Goal: Check status: Check status

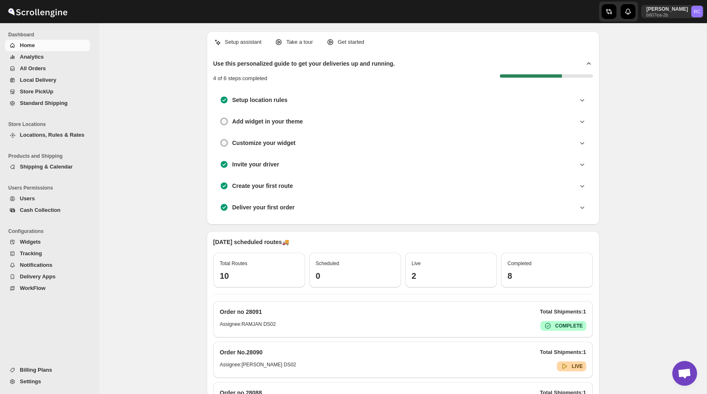
click at [50, 72] on span "All Orders" at bounding box center [54, 68] width 69 height 8
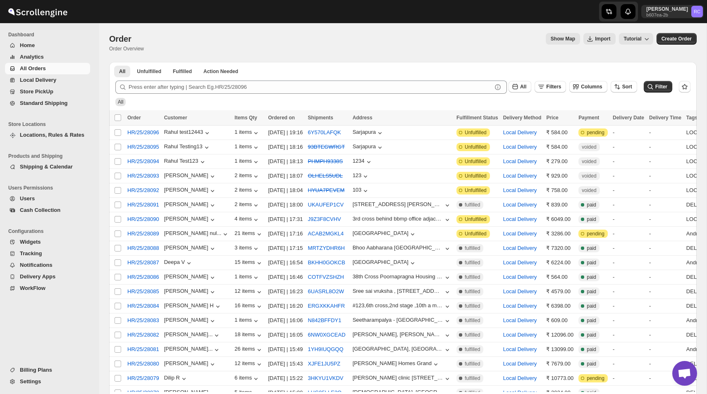
click at [315, 36] on div "Show Map Import Tutorial" at bounding box center [401, 39] width 503 height 12
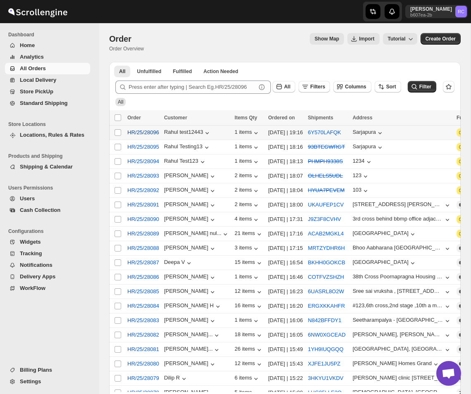
click at [136, 135] on span "HR/25/28096" at bounding box center [143, 133] width 32 height 8
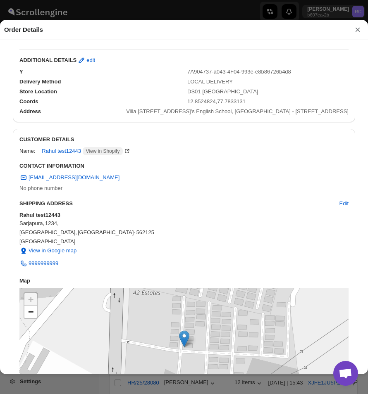
scroll to position [251, 0]
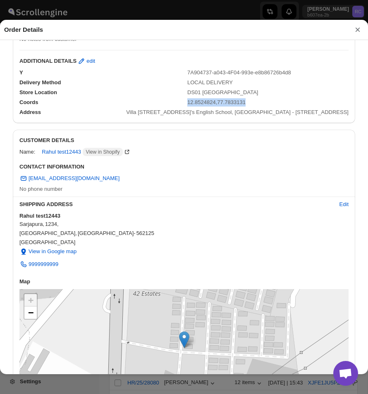
drag, startPoint x: 188, startPoint y: 102, endPoint x: 272, endPoint y: 106, distance: 84.0
click at [272, 106] on div "Y 7A904737-a043-4F04-993e-e8b86726b4d8 Delivery Method LOCAL DELIVERY Store Loc…" at bounding box center [183, 92] width 329 height 50
copy span "12.8524824,77.7833131"
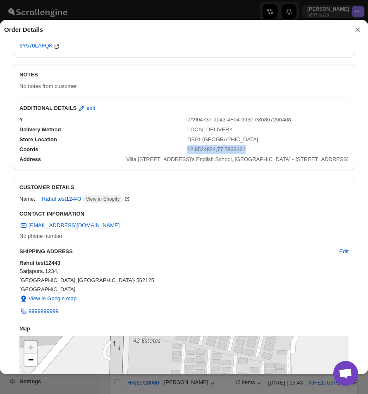
scroll to position [204, 0]
click at [356, 29] on button "×" at bounding box center [357, 30] width 12 height 12
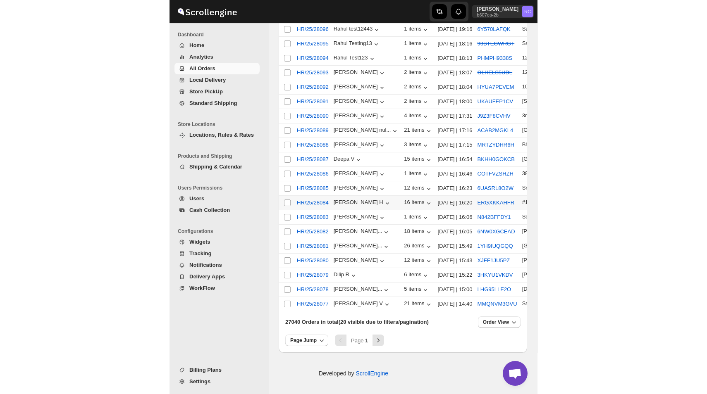
scroll to position [0, 0]
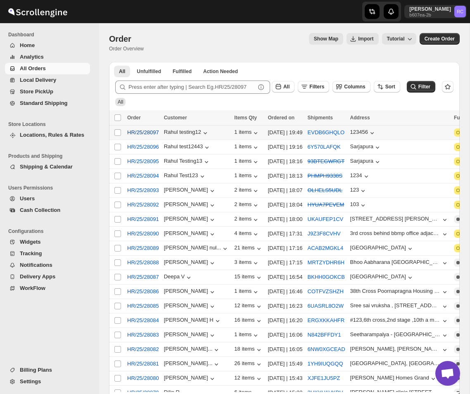
click at [143, 133] on span "HR/25/28097" at bounding box center [143, 133] width 32 height 8
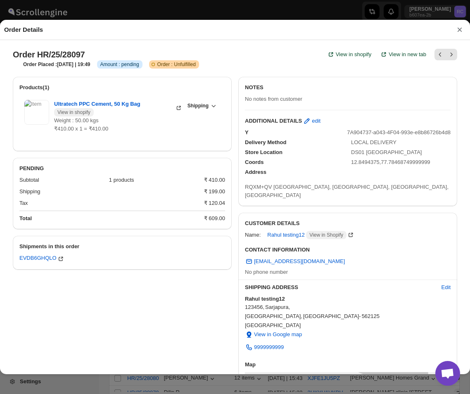
click at [412, 243] on div "CONTACT INFORMATION rahul.chopra99@home-run.co No phone number" at bounding box center [347, 261] width 219 height 37
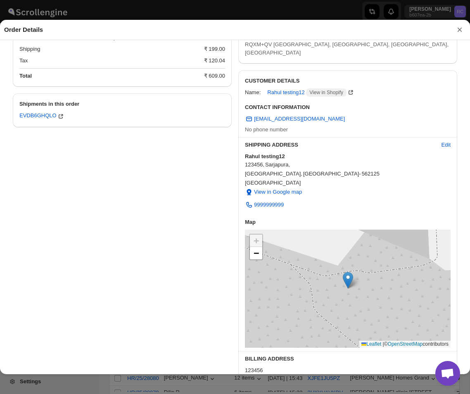
scroll to position [146, 0]
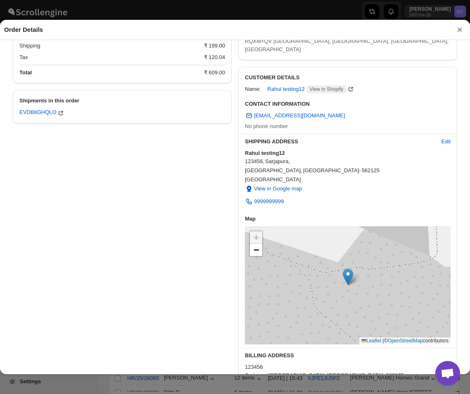
click at [348, 269] on img at bounding box center [348, 277] width 10 height 17
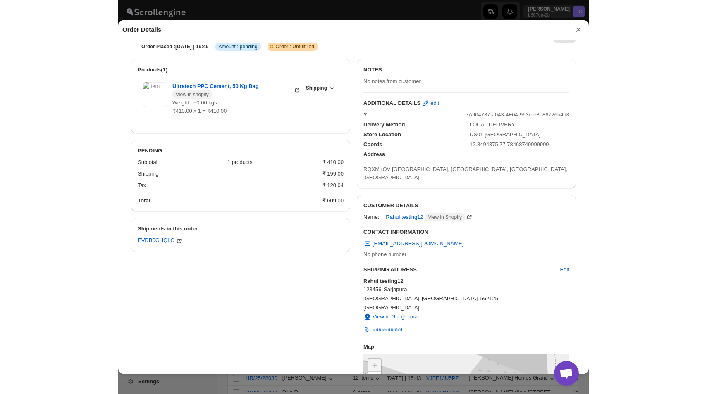
scroll to position [0, 0]
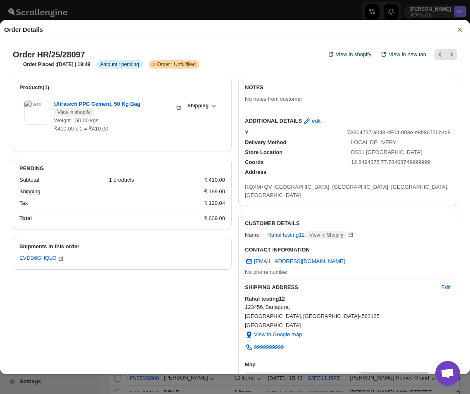
click at [460, 30] on button "×" at bounding box center [460, 30] width 12 height 12
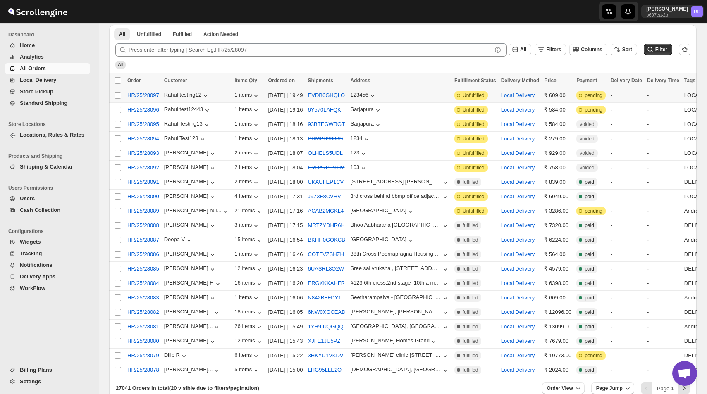
scroll to position [43, 0]
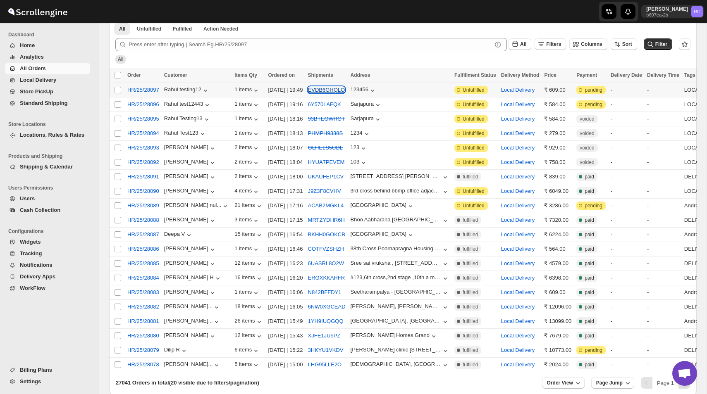
click at [329, 87] on button "EVDB6GHQLO" at bounding box center [326, 90] width 37 height 6
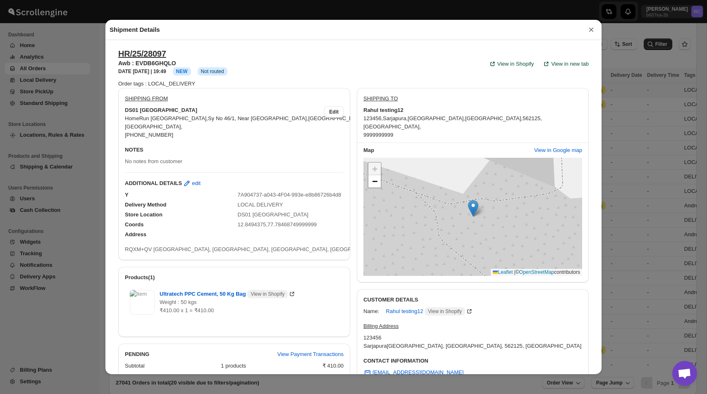
click at [470, 31] on button "×" at bounding box center [591, 30] width 12 height 12
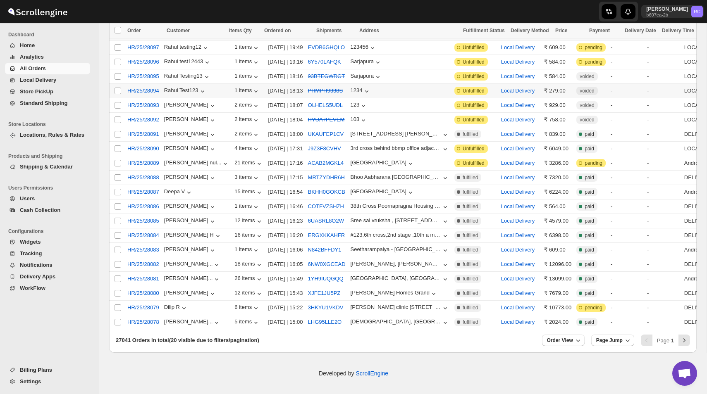
scroll to position [0, 0]
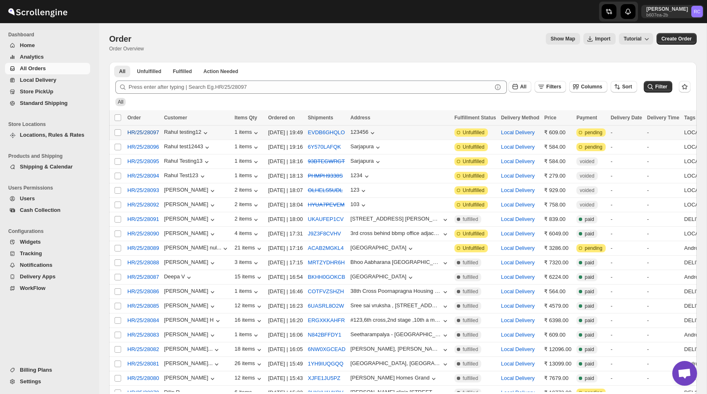
click at [142, 136] on span "HR/25/28097" at bounding box center [143, 133] width 32 height 8
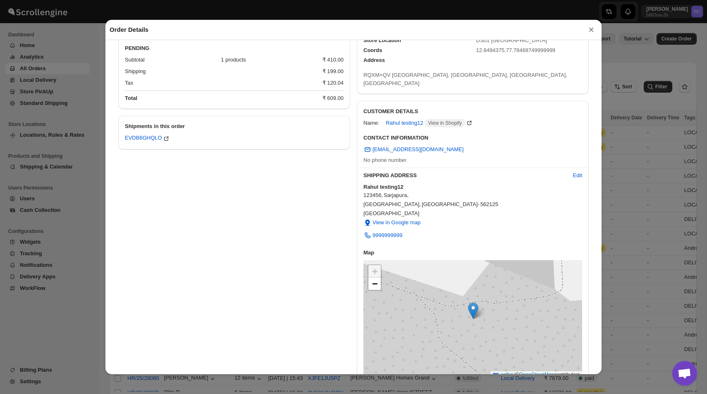
scroll to position [123, 0]
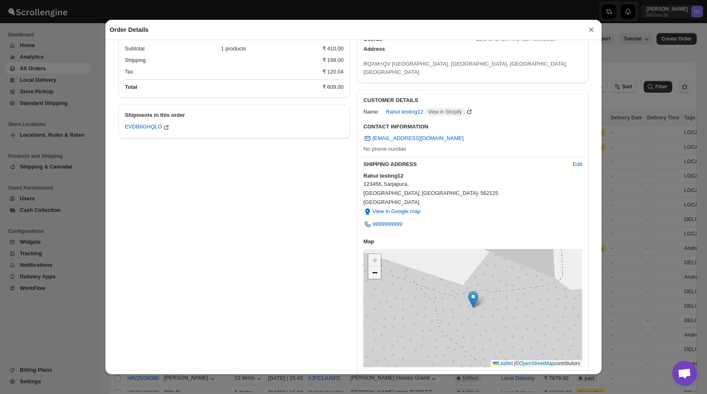
click at [371, 267] on link "−" at bounding box center [374, 273] width 12 height 12
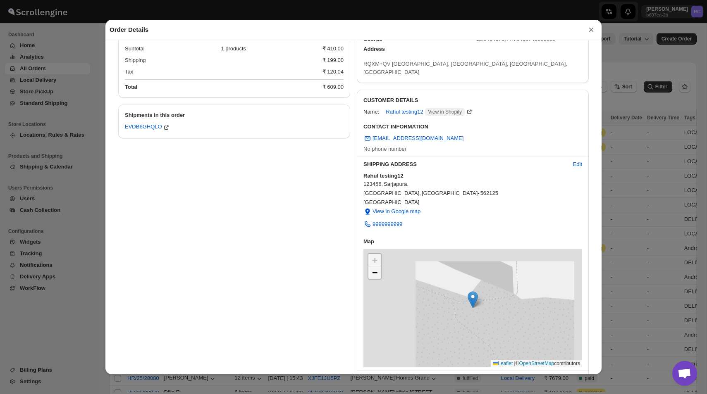
click at [371, 267] on link "−" at bounding box center [374, 273] width 12 height 12
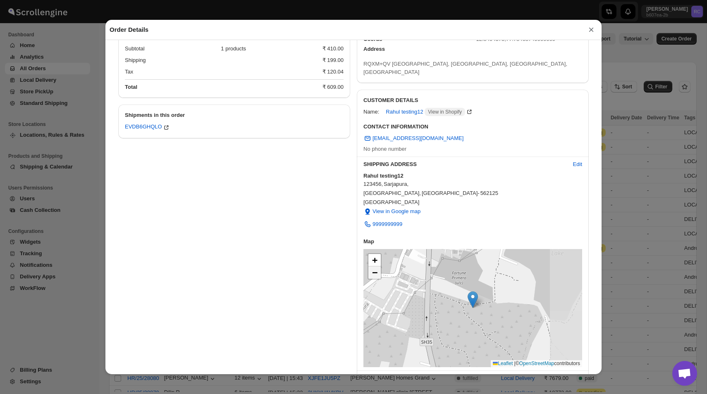
click at [371, 267] on link "−" at bounding box center [374, 273] width 12 height 12
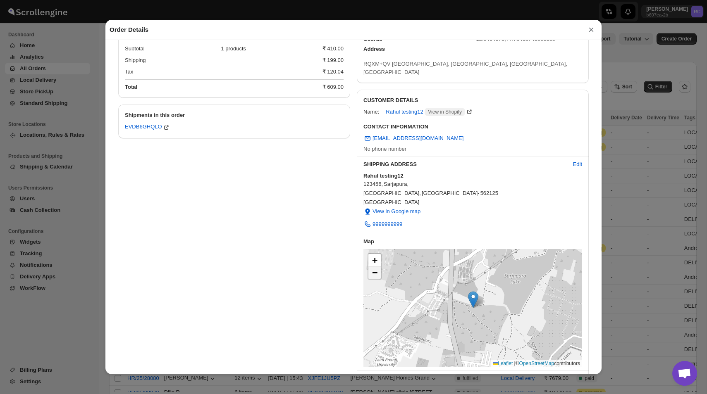
click at [371, 267] on link "−" at bounding box center [374, 273] width 12 height 12
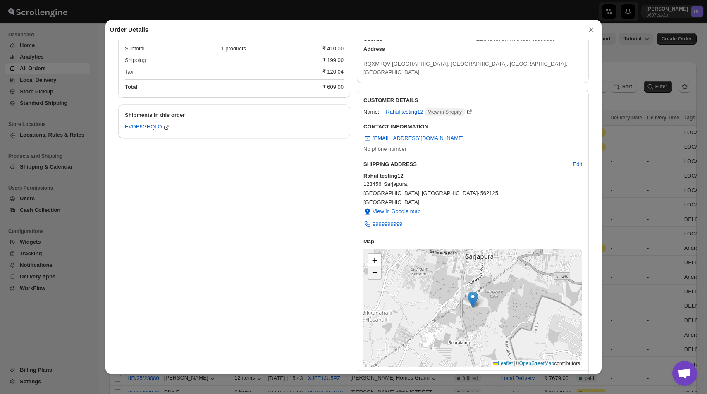
click at [371, 267] on link "−" at bounding box center [374, 273] width 12 height 12
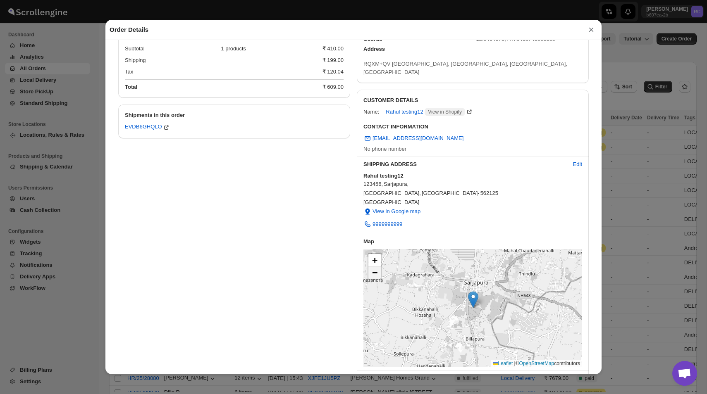
click at [371, 267] on link "−" at bounding box center [374, 273] width 12 height 12
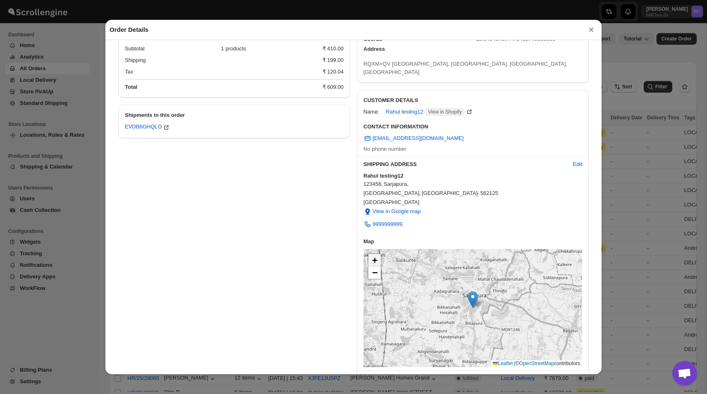
click at [374, 255] on span "+" at bounding box center [374, 260] width 5 height 10
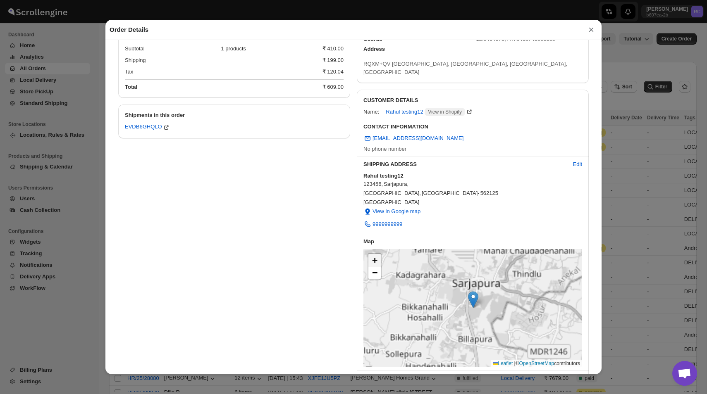
click at [374, 255] on span "+" at bounding box center [374, 260] width 5 height 10
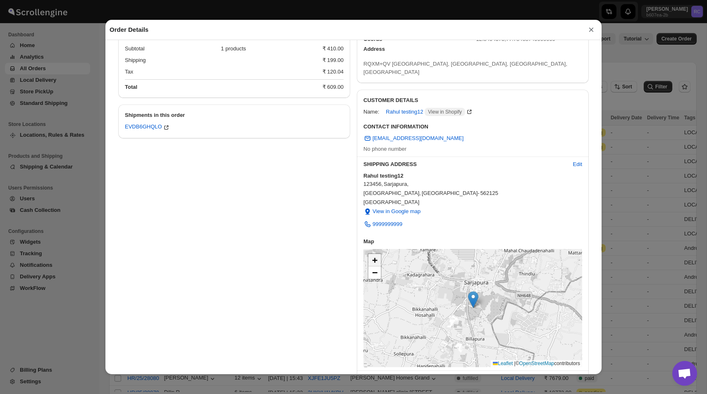
click at [374, 255] on span "+" at bounding box center [374, 260] width 5 height 10
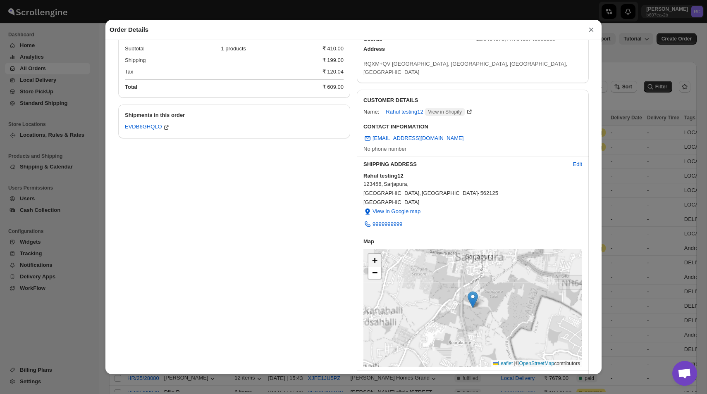
click at [374, 255] on span "+" at bounding box center [374, 260] width 5 height 10
click at [375, 255] on span "+" at bounding box center [374, 260] width 5 height 10
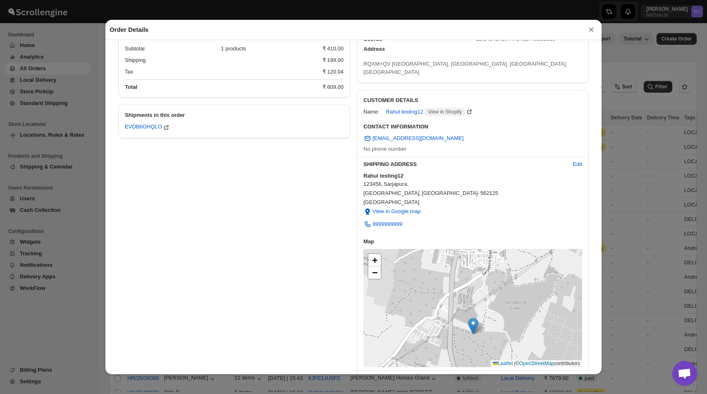
drag, startPoint x: 482, startPoint y: 282, endPoint x: 481, endPoint y: 296, distance: 13.6
click at [470, 296] on div "+ − Leaflet | © OpenStreetMap contributors" at bounding box center [472, 308] width 219 height 118
